Goal: Transaction & Acquisition: Purchase product/service

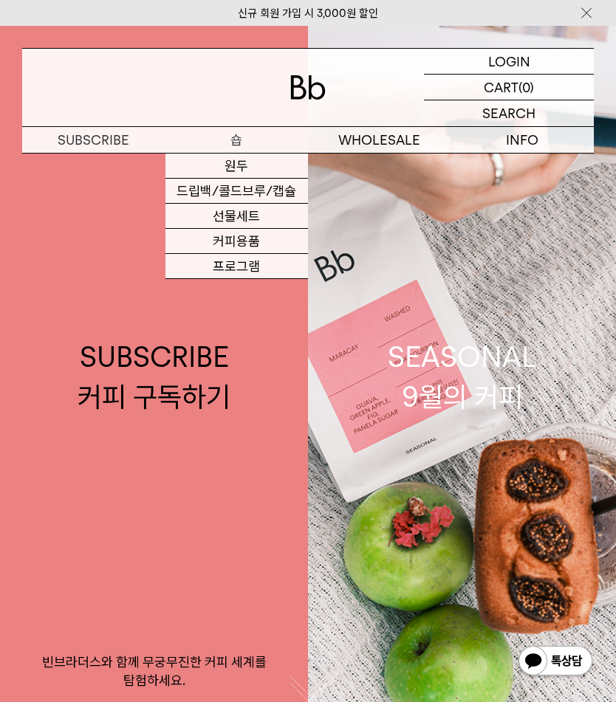
click at [267, 162] on link "원두" at bounding box center [236, 166] width 143 height 25
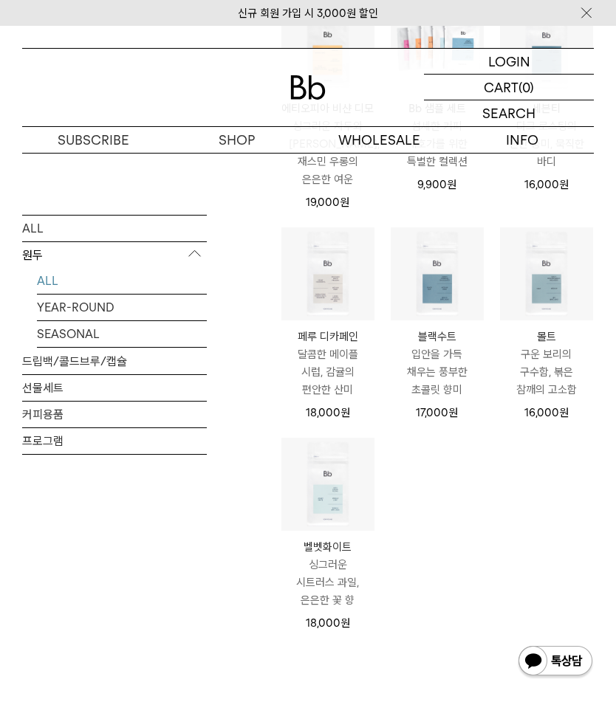
scroll to position [774, 0]
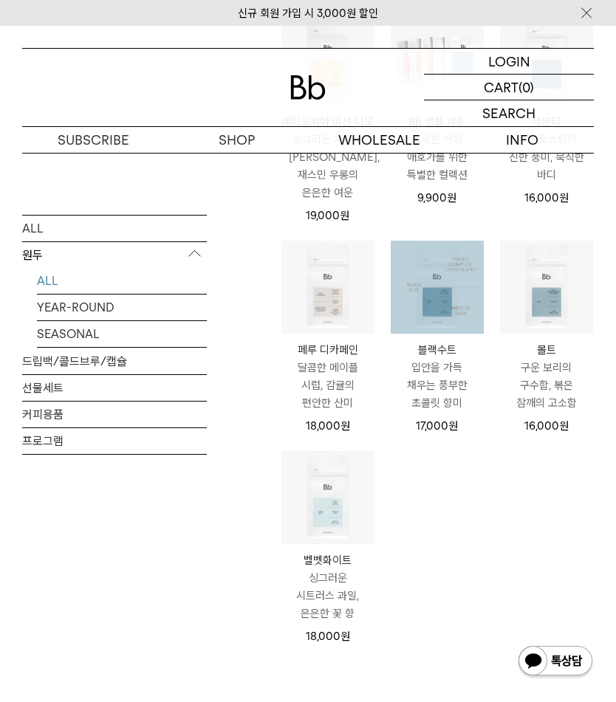
click at [458, 399] on p "입안을 가득 채우는 풍부한 초콜릿 향미" at bounding box center [437, 385] width 93 height 53
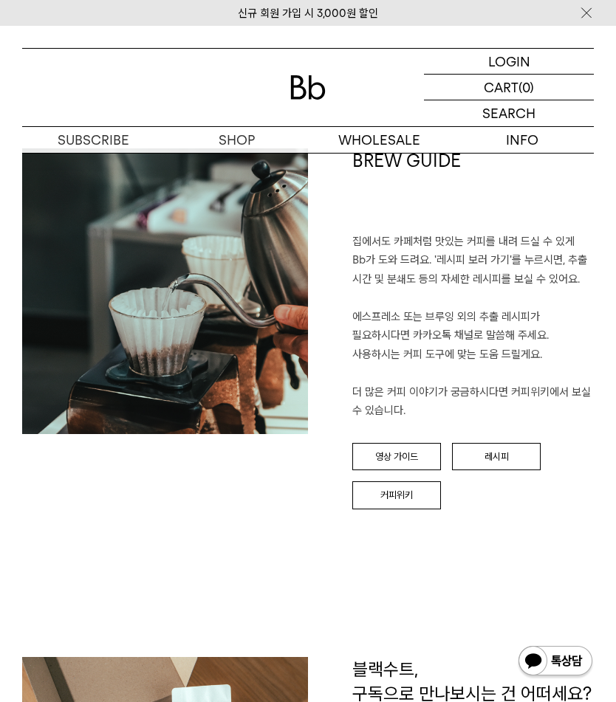
scroll to position [1838, 0]
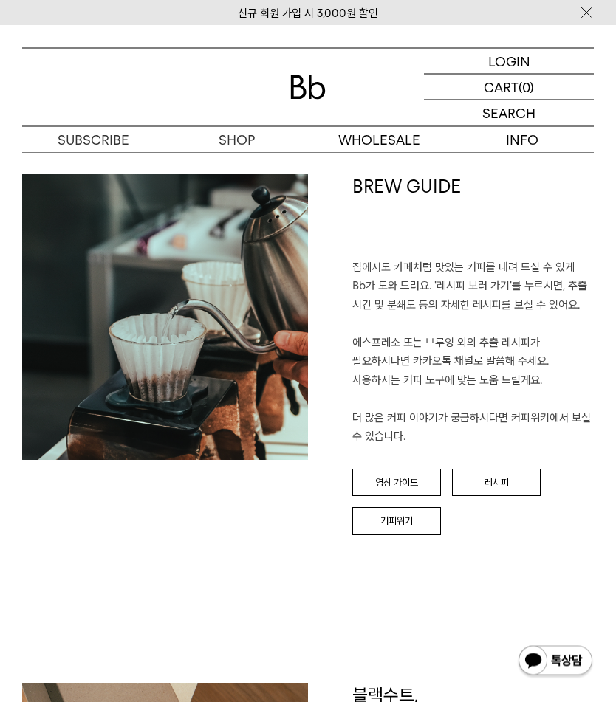
click at [518, 470] on link "레시피" at bounding box center [496, 484] width 89 height 28
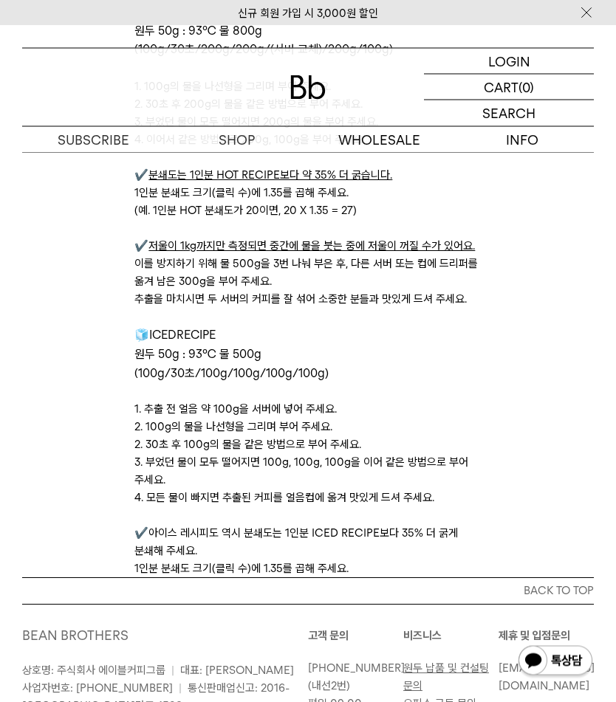
scroll to position [3676, 0]
